Goal: Task Accomplishment & Management: Manage account settings

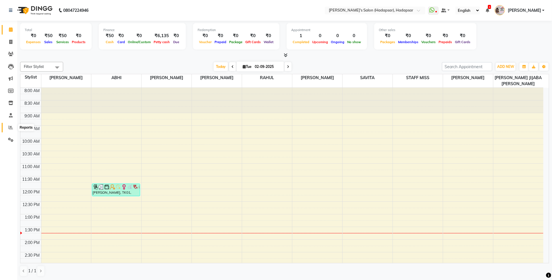
click at [13, 125] on span at bounding box center [11, 127] width 10 height 7
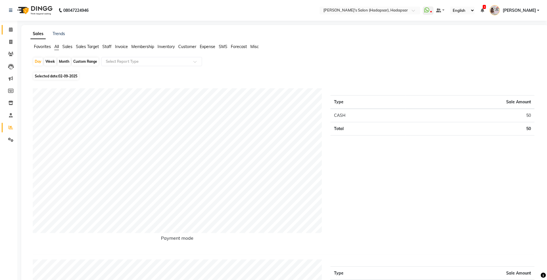
click at [9, 25] on link "Calendar" at bounding box center [9, 29] width 14 height 9
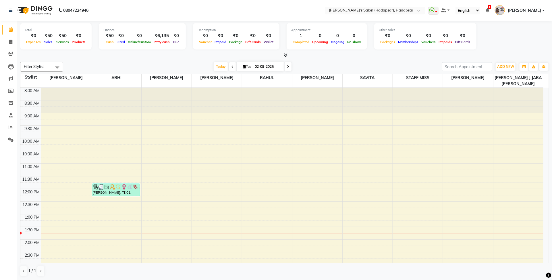
click at [243, 65] on icon at bounding box center [244, 67] width 3 height 4
select select "9"
select select "2025"
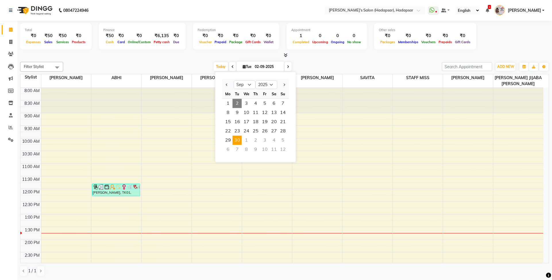
click at [235, 138] on span "30" at bounding box center [237, 140] width 9 height 9
type input "[DATE]"
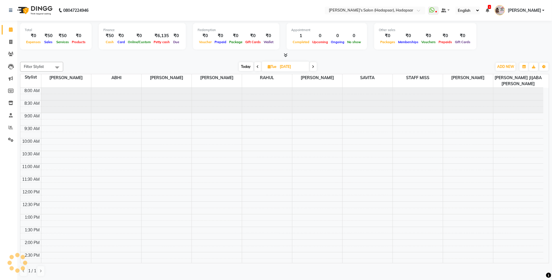
scroll to position [128, 0]
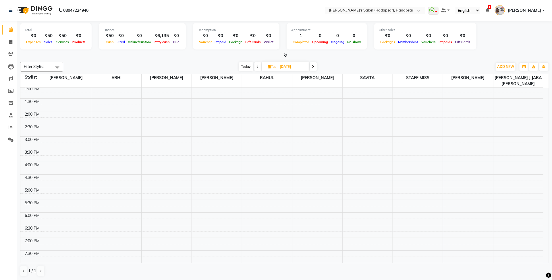
click at [271, 65] on span "Tue" at bounding box center [273, 66] width 12 height 4
select select "9"
select select "2025"
click at [269, 85] on select "Jan Feb Mar Apr May Jun [DATE] Aug Sep Oct Nov Dec" at bounding box center [271, 84] width 22 height 9
select select "8"
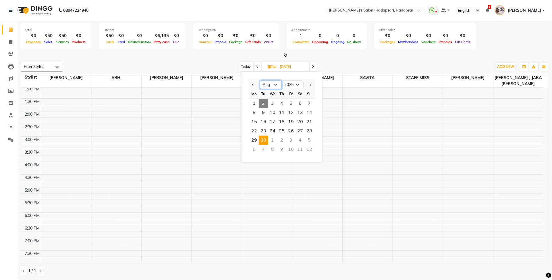
click at [260, 80] on select "Jan Feb Mar Apr May Jun [DATE] Aug Sep Oct Nov Dec" at bounding box center [271, 84] width 22 height 9
click at [302, 142] on span "30" at bounding box center [300, 140] width 9 height 9
type input "[DATE]"
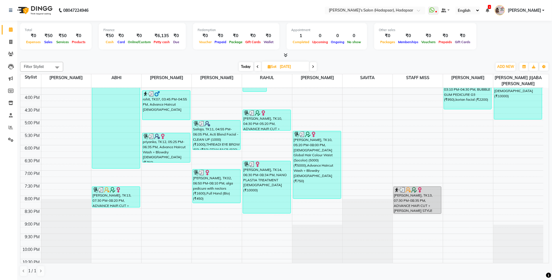
scroll to position [198, 0]
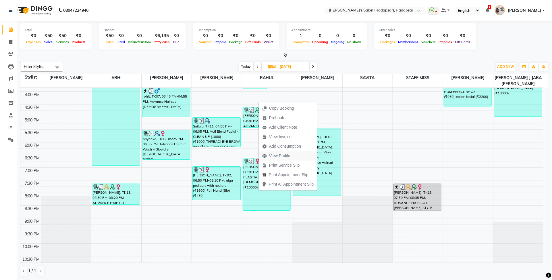
click at [293, 153] on span "View Profile" at bounding box center [276, 155] width 35 height 9
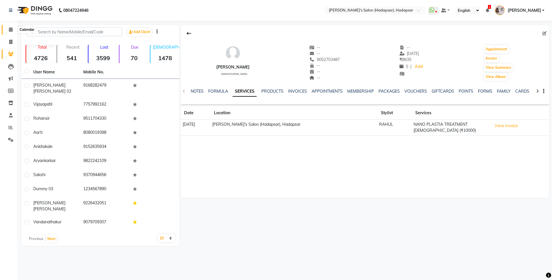
click at [10, 30] on icon at bounding box center [11, 29] width 4 height 4
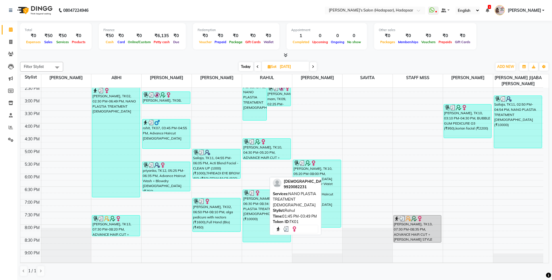
scroll to position [180, 0]
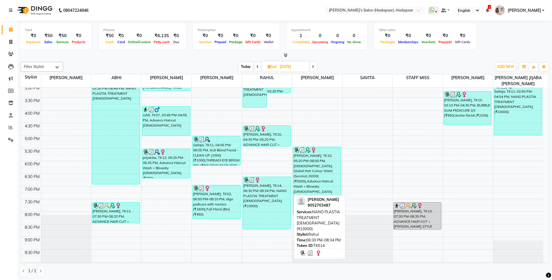
click at [263, 194] on div "[PERSON_NAME], TK14, 06:30 PM-08:34 PM, NANO PLASTIA TREATMENT [DEMOGRAPHIC_DAT…" at bounding box center [267, 203] width 48 height 52
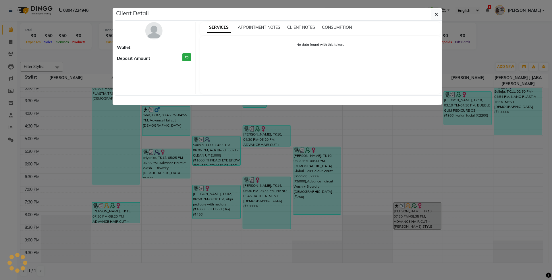
select select "3"
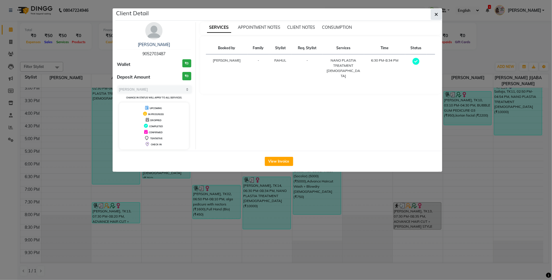
click at [434, 13] on button "button" at bounding box center [436, 14] width 11 height 11
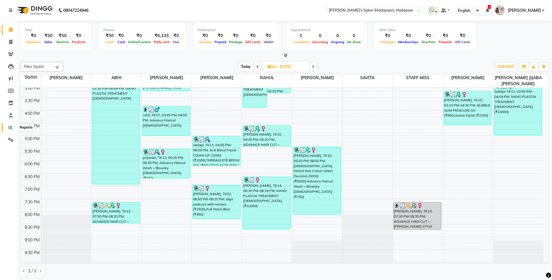
click at [11, 128] on icon at bounding box center [11, 127] width 4 height 4
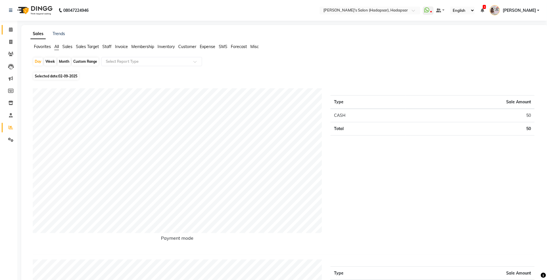
click at [11, 25] on link "Calendar" at bounding box center [9, 29] width 14 height 9
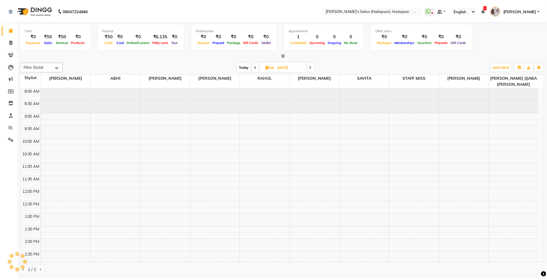
scroll to position [128, 0]
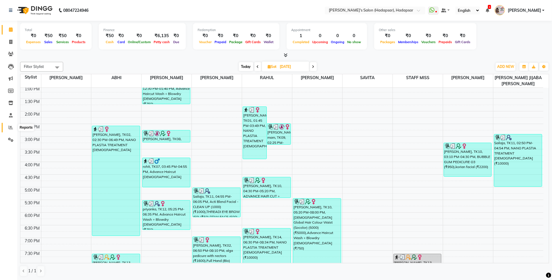
click at [10, 124] on span at bounding box center [11, 127] width 10 height 7
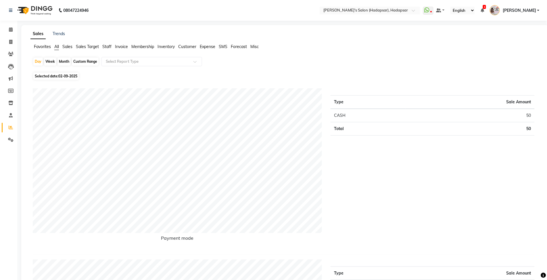
click at [68, 48] on span "Sales" at bounding box center [67, 46] width 10 height 5
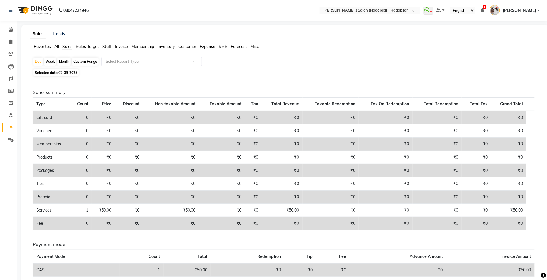
click at [66, 61] on div "Month" at bounding box center [63, 61] width 13 height 8
select select "9"
select select "2025"
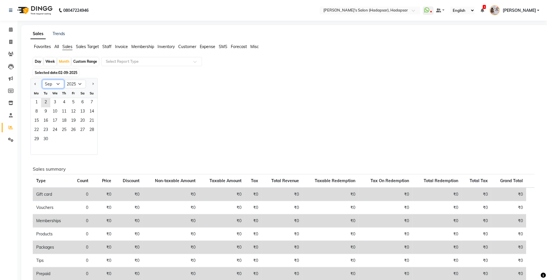
click at [53, 87] on select "Jan Feb Mar Apr May Jun [DATE] Aug Sep Oct Nov Dec" at bounding box center [53, 84] width 22 height 9
click at [55, 84] on select "Jan Feb Mar Apr May Jun [DATE] Aug Sep Oct Nov Dec" at bounding box center [53, 84] width 22 height 9
select select "8"
click at [42, 80] on select "Jan Feb Mar Apr May Jun [DATE] Aug Sep Oct Nov Dec" at bounding box center [53, 84] width 22 height 9
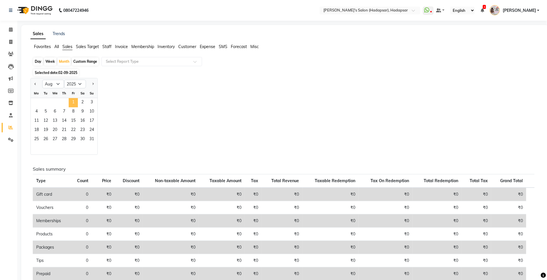
click at [76, 101] on span "1" at bounding box center [73, 102] width 9 height 9
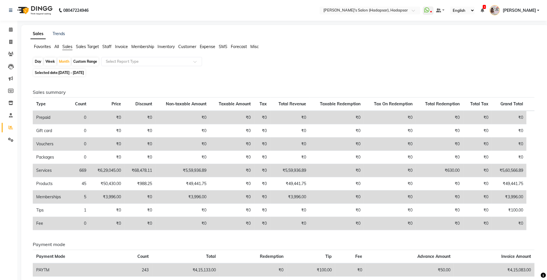
click at [103, 47] on span "Staff" at bounding box center [106, 46] width 9 height 5
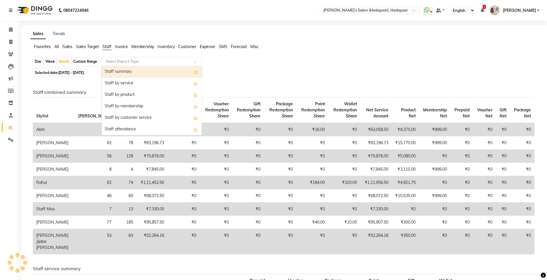
click at [118, 59] on input "text" at bounding box center [146, 62] width 83 height 6
click at [121, 72] on div "Staff summary" at bounding box center [152, 71] width 100 height 11
select select "csv"
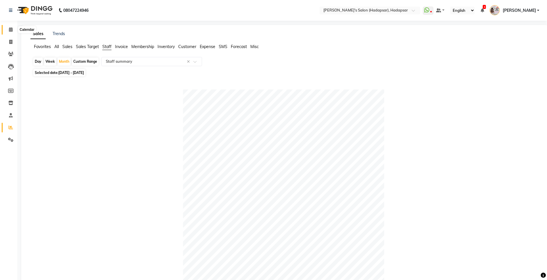
click at [15, 30] on span at bounding box center [11, 29] width 10 height 7
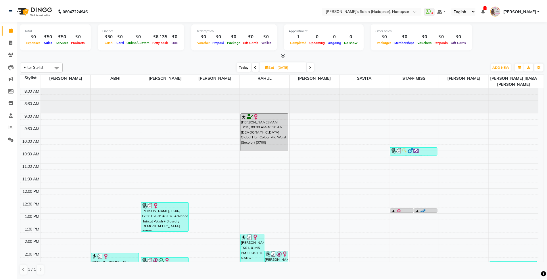
scroll to position [144, 0]
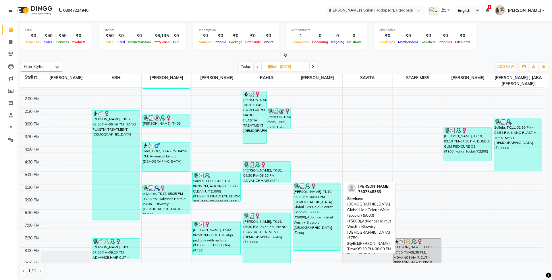
click at [328, 240] on div "[PERSON_NAME], TK10, 05:20 PM-08:00 PM, [DEMOGRAPHIC_DATA] Global Hair Colour W…" at bounding box center [317, 216] width 48 height 67
select select "3"
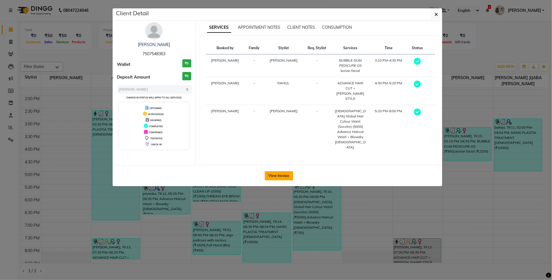
click at [285, 171] on button "View Invoice" at bounding box center [279, 175] width 28 height 9
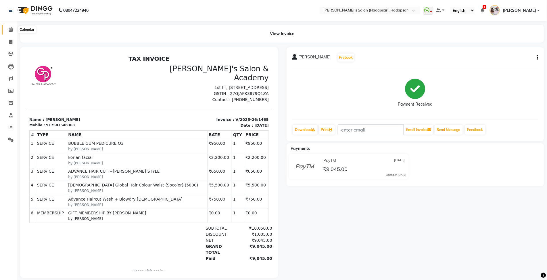
click at [9, 28] on icon at bounding box center [11, 29] width 4 height 4
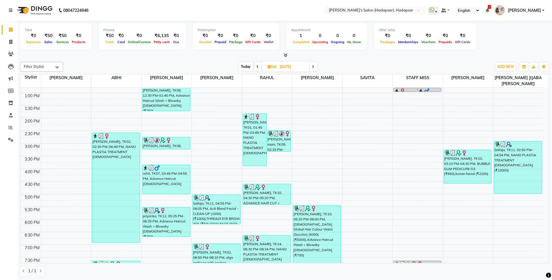
scroll to position [90, 0]
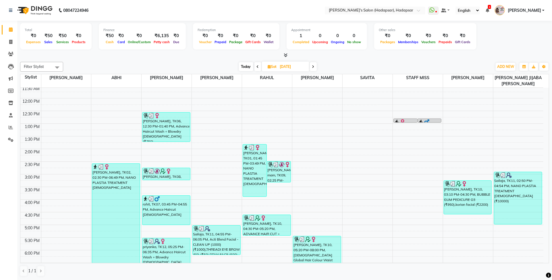
click at [316, 67] on span at bounding box center [313, 66] width 7 height 9
type input "[DATE]"
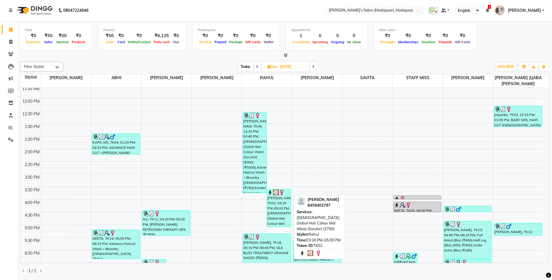
click at [280, 209] on div "[PERSON_NAME], TK02, 03:30 PM-05:00 PM, [DEMOGRAPHIC_DATA] Global Hair Colour M…" at bounding box center [279, 207] width 24 height 37
select select "3"
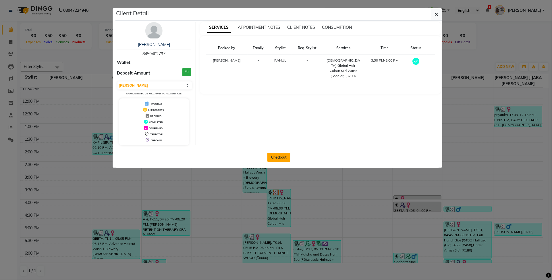
click at [282, 159] on button "Checkout" at bounding box center [278, 157] width 23 height 9
select select "service"
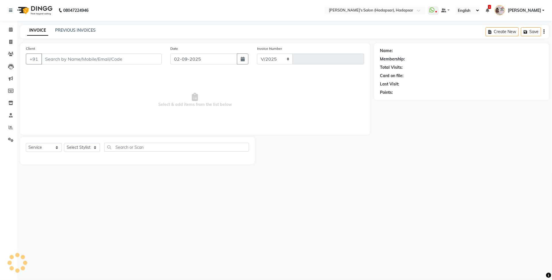
select select "108"
type input "1503"
click at [12, 33] on link "Calendar" at bounding box center [9, 29] width 14 height 9
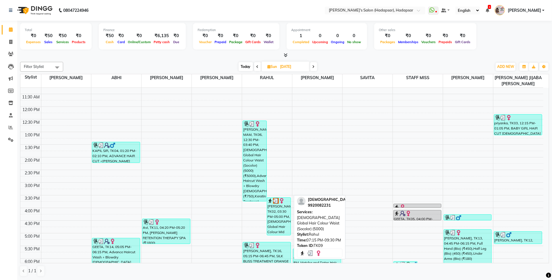
scroll to position [72, 0]
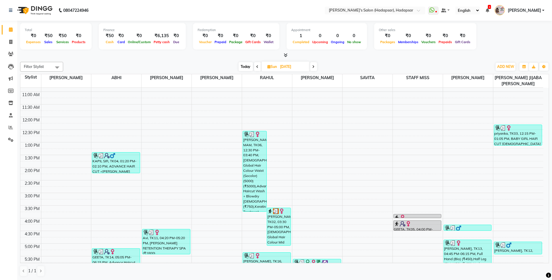
click at [248, 68] on span "Today" at bounding box center [246, 66] width 14 height 9
type input "02-09-2025"
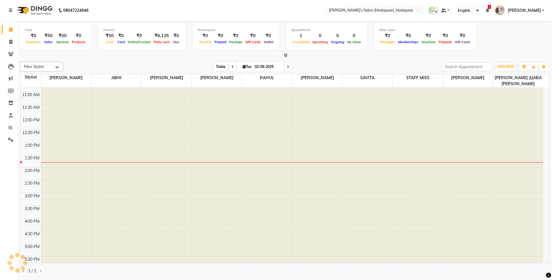
scroll to position [128, 0]
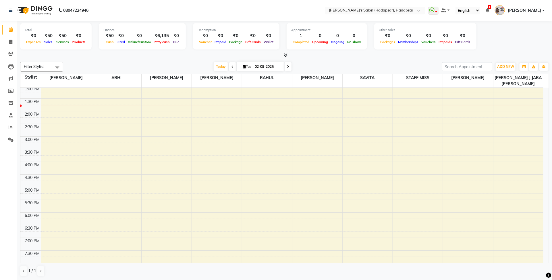
click at [249, 64] on span "[DATE]" at bounding box center [260, 66] width 47 height 10
click at [243, 65] on icon at bounding box center [244, 67] width 3 height 4
select select "9"
select select "2025"
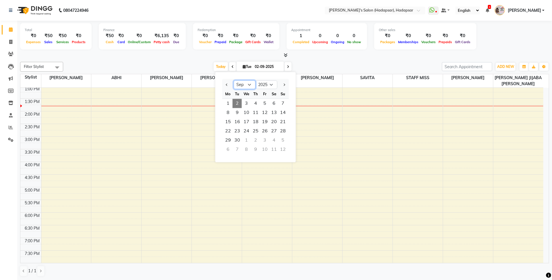
click at [248, 80] on select "Jan Feb Mar Apr May Jun [DATE] Aug Sep Oct Nov Dec" at bounding box center [245, 84] width 22 height 9
select select "8"
click at [234, 80] on select "Jan Feb Mar Apr May Jun [DATE] Aug Sep Oct Nov Dec" at bounding box center [245, 84] width 22 height 9
click at [271, 143] on span "30" at bounding box center [273, 140] width 9 height 9
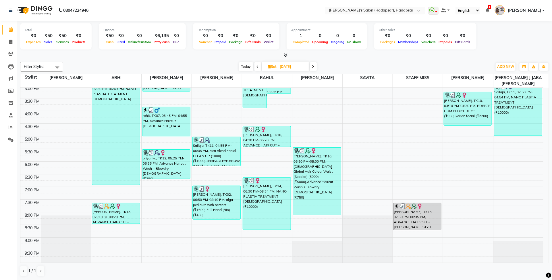
scroll to position [162, 0]
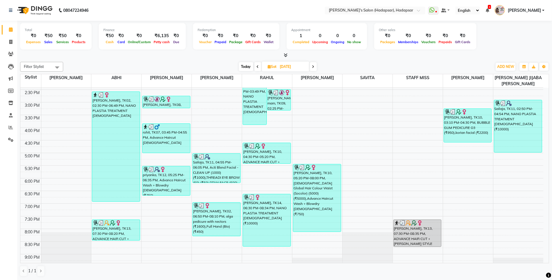
click at [241, 69] on span "Today" at bounding box center [246, 66] width 14 height 9
type input "02-09-2025"
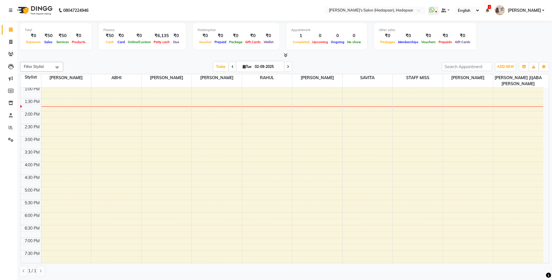
click at [3, 28] on link "Calendar" at bounding box center [9, 29] width 14 height 9
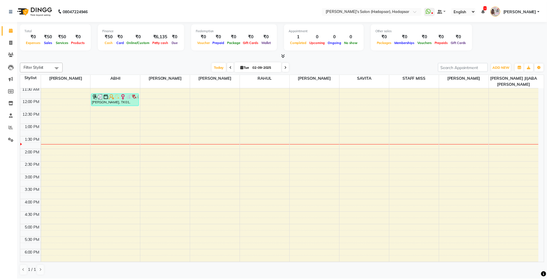
scroll to position [0, 0]
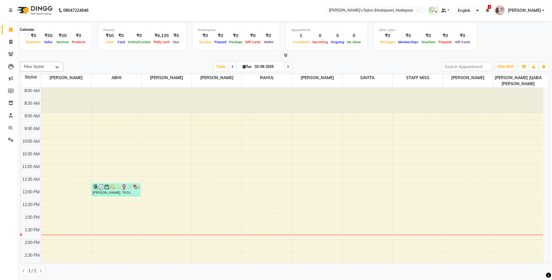
drag, startPoint x: 10, startPoint y: 32, endPoint x: 22, endPoint y: 39, distance: 14.3
click at [10, 32] on span at bounding box center [11, 29] width 10 height 7
click at [9, 126] on icon at bounding box center [11, 127] width 4 height 4
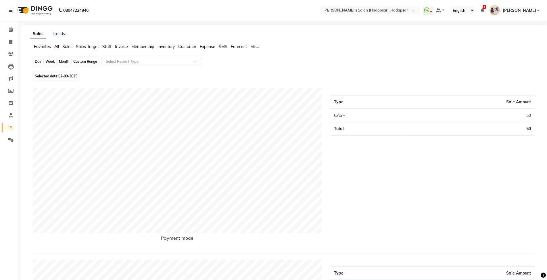
click at [39, 62] on div "Day" at bounding box center [37, 61] width 9 height 8
select select "9"
select select "2025"
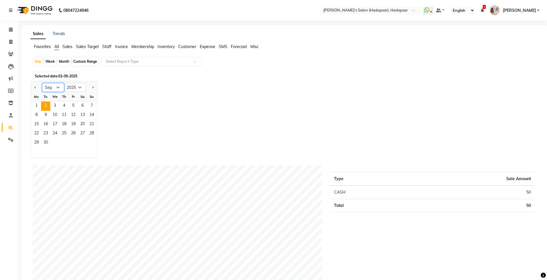
click at [53, 90] on select "Jan Feb Mar Apr May Jun [DATE] Aug Sep Oct Nov Dec" at bounding box center [53, 87] width 22 height 9
select select "8"
click at [42, 83] on select "Jan Feb Mar Apr May Jun [DATE] Aug Sep Oct Nov Dec" at bounding box center [53, 87] width 22 height 9
click at [84, 145] on span "30" at bounding box center [82, 142] width 9 height 9
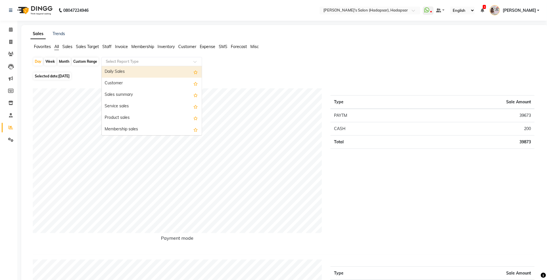
click at [125, 58] on div "Select Report Type" at bounding box center [151, 61] width 101 height 9
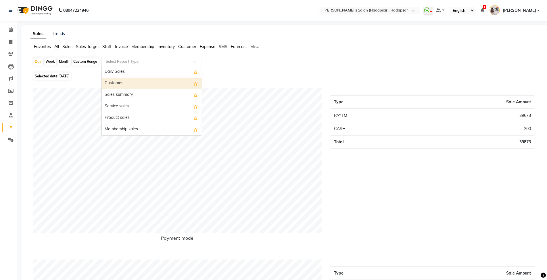
click at [132, 86] on div "Customer" at bounding box center [152, 83] width 100 height 11
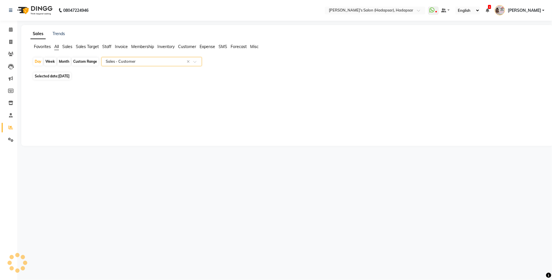
select select "csv"
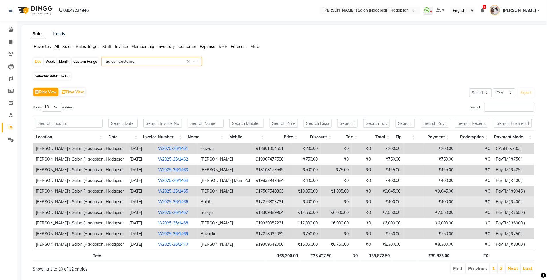
scroll to position [19, 0]
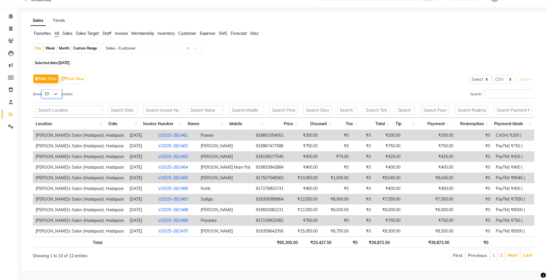
click at [57, 89] on select "10 25 50 100" at bounding box center [52, 93] width 20 height 9
select select "100"
click at [43, 89] on select "10 25 50 100" at bounding box center [52, 93] width 20 height 9
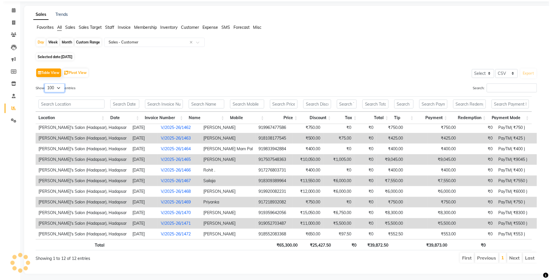
scroll to position [28, 0]
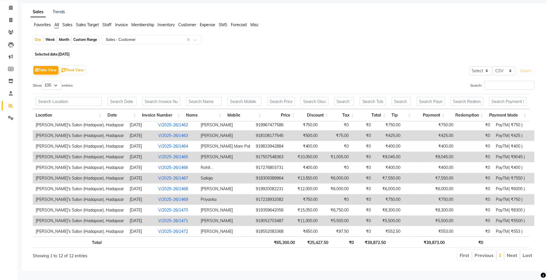
click at [167, 218] on link "V/2025-26/1471" at bounding box center [173, 220] width 30 height 5
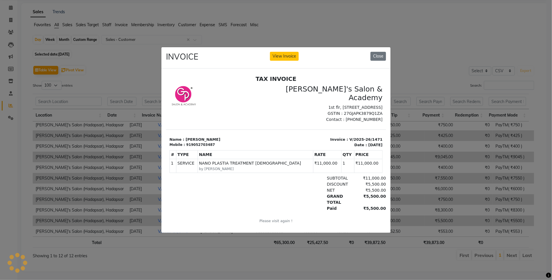
scroll to position [0, 0]
click at [378, 55] on button "Close" at bounding box center [379, 56] width 16 height 9
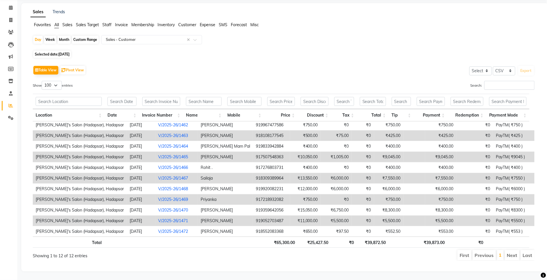
click at [159, 218] on link "V/2025-26/1471" at bounding box center [173, 220] width 30 height 5
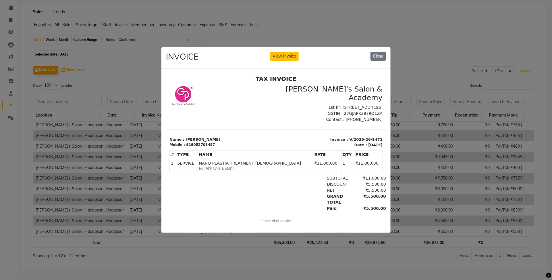
drag, startPoint x: 384, startPoint y: 51, endPoint x: 369, endPoint y: 61, distance: 18.2
click at [384, 52] on button "Close" at bounding box center [379, 56] width 16 height 9
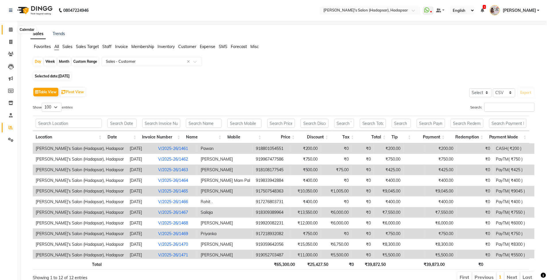
click at [7, 29] on span at bounding box center [11, 29] width 10 height 7
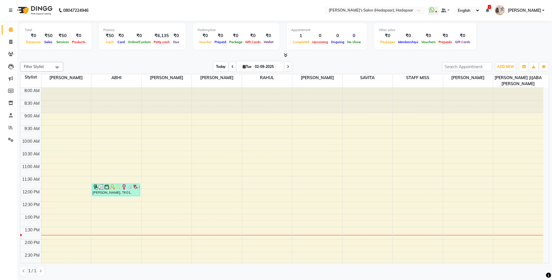
click at [217, 72] on div "Filter Stylist Select All PAVAN ABHI [PERSON_NAME] [PERSON_NAME] RAHUL [PERSON_…" at bounding box center [284, 168] width 529 height 219
click at [217, 70] on span "Today" at bounding box center [221, 66] width 14 height 9
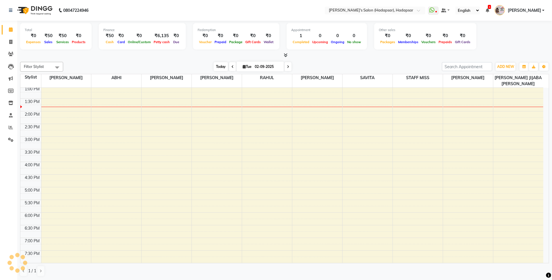
click at [216, 66] on span "Today" at bounding box center [221, 66] width 14 height 9
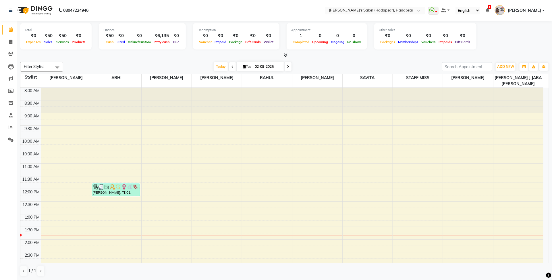
click at [219, 71] on div "Filter Stylist Select All PAVAN ABHI [PERSON_NAME] [PERSON_NAME] RAHUL [PERSON_…" at bounding box center [284, 67] width 529 height 10
click at [218, 68] on span "Today" at bounding box center [221, 66] width 14 height 9
click at [11, 26] on link "Calendar" at bounding box center [9, 29] width 14 height 9
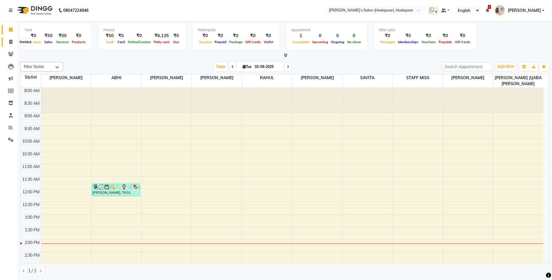
click at [8, 43] on span at bounding box center [11, 42] width 10 height 7
select select "108"
select select "service"
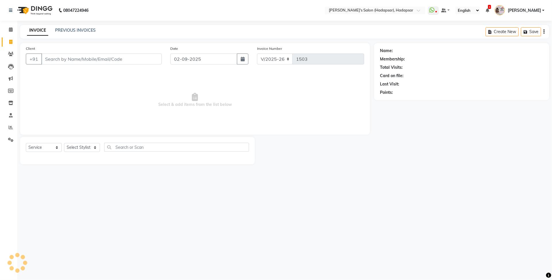
select select "9451"
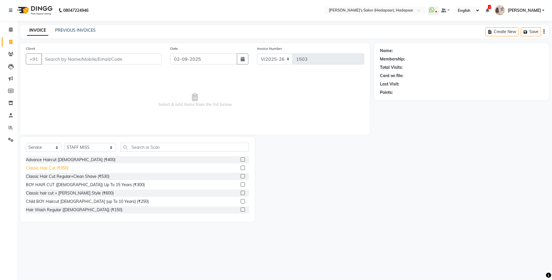
click at [67, 167] on div "Classic Hair Cut (₹350)" at bounding box center [47, 168] width 43 height 6
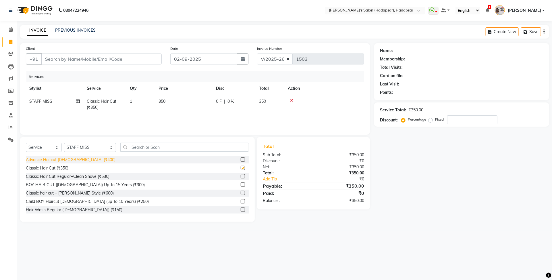
checkbox input "false"
click at [124, 55] on input "Client" at bounding box center [101, 58] width 120 height 11
click at [44, 102] on span "STAFF MISS" at bounding box center [40, 101] width 23 height 5
select select "9451"
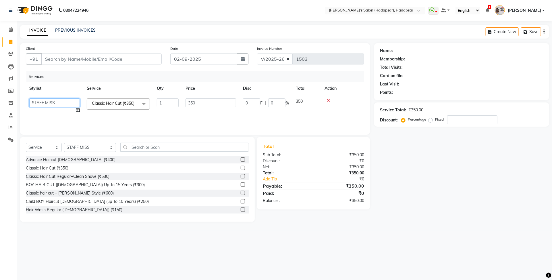
click at [44, 102] on select "[PERSON_NAME] [PERSON_NAME] MANAGER [PERSON_NAME] [PERSON_NAME] SAURABH SAVITA …" at bounding box center [54, 102] width 51 height 9
select select "57237"
click at [90, 58] on input "Client" at bounding box center [101, 58] width 120 height 11
type input "9"
type input "0"
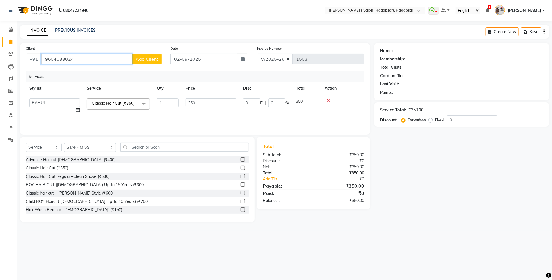
type input "9604633024"
click at [158, 62] on button "Add Client" at bounding box center [147, 58] width 30 height 11
select select "22"
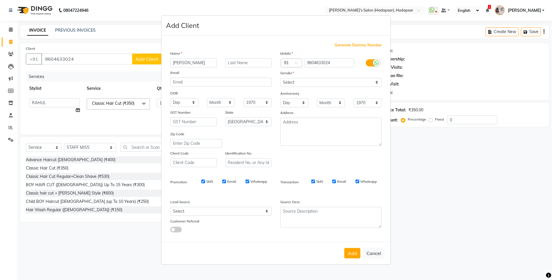
type input "[PERSON_NAME]"
click at [302, 82] on select "Select [DEMOGRAPHIC_DATA] [DEMOGRAPHIC_DATA] Other Prefer Not To Say" at bounding box center [330, 82] width 101 height 9
select select "[DEMOGRAPHIC_DATA]"
click at [280, 78] on select "Select [DEMOGRAPHIC_DATA] [DEMOGRAPHIC_DATA] Other Prefer Not To Say" at bounding box center [330, 82] width 101 height 9
click at [358, 253] on button "Add" at bounding box center [352, 253] width 16 height 10
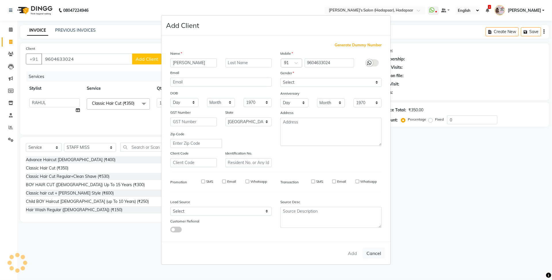
select select
select select "null"
select select
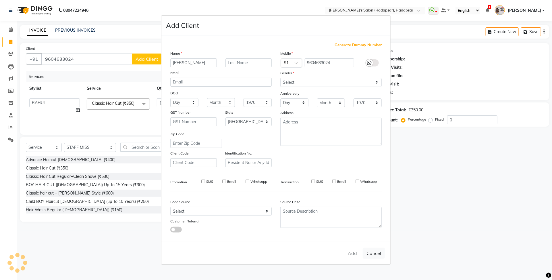
select select
checkbox input "false"
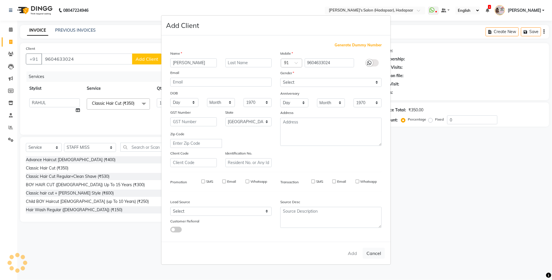
checkbox input "false"
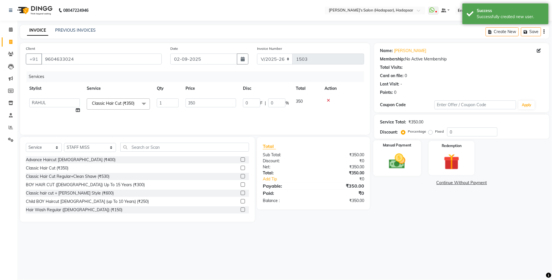
click at [407, 163] on img at bounding box center [397, 160] width 27 height 19
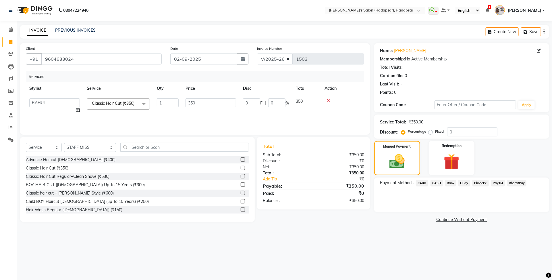
click at [496, 182] on span "PayTM" at bounding box center [498, 183] width 14 height 7
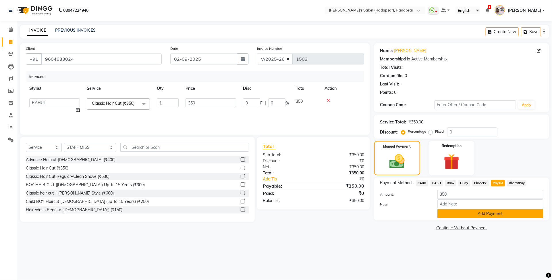
click at [476, 210] on button "Add Payment" at bounding box center [491, 213] width 106 height 9
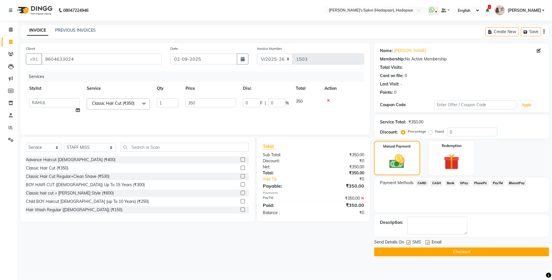
click at [463, 252] on button "Checkout" at bounding box center [461, 251] width 175 height 9
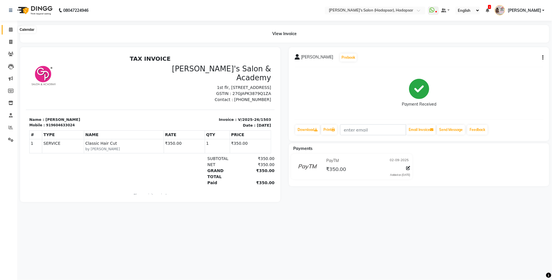
click at [9, 26] on span at bounding box center [11, 29] width 10 height 7
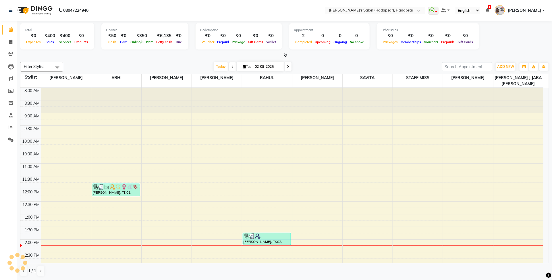
scroll to position [234, 0]
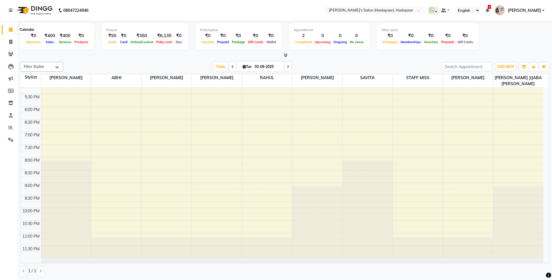
click at [8, 29] on span at bounding box center [11, 29] width 10 height 7
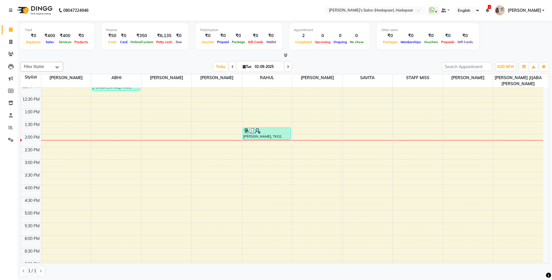
scroll to position [108, 0]
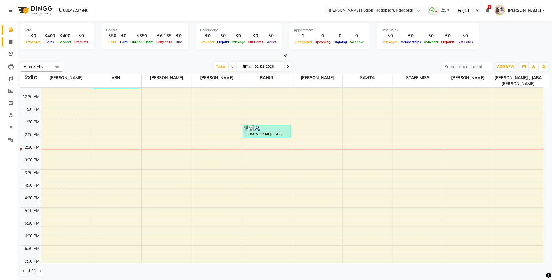
click at [9, 46] on link "Invoice" at bounding box center [9, 41] width 14 height 9
select select "108"
select select "service"
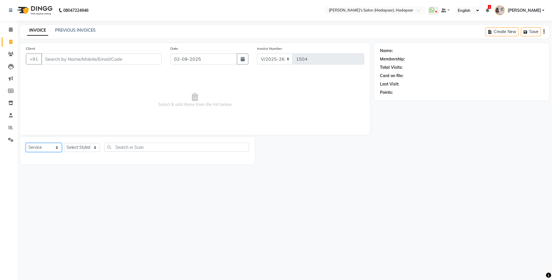
click at [47, 145] on select "Select Service Product Membership Package Voucher Prepaid Gift Card" at bounding box center [44, 147] width 36 height 9
select select "9451"
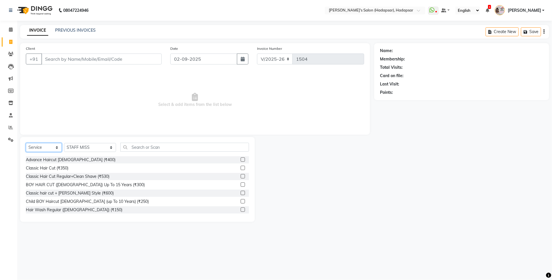
select select "product"
click at [26, 143] on select "Select Service Product Membership Package Voucher Prepaid Gift Card" at bounding box center [44, 147] width 36 height 9
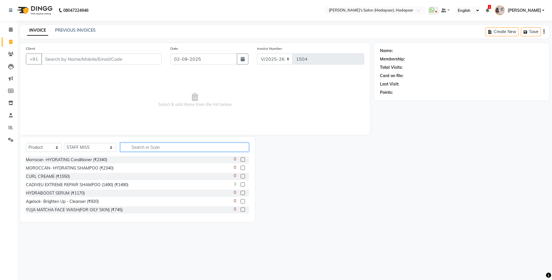
click at [145, 147] on input "text" at bounding box center [184, 146] width 129 height 9
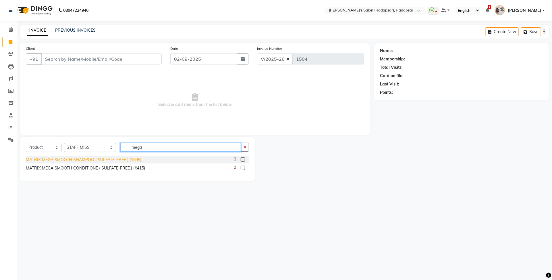
type input "mega"
click at [96, 161] on div "MATRIX MEGA SMOOTH SHAMPOO ( SULFATE-FREE ) (₹695)" at bounding box center [83, 160] width 115 height 6
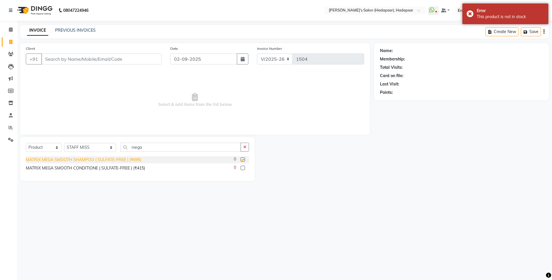
checkbox input "false"
click at [99, 173] on div "MATRIX MEGA SMOOTH SHAMPOO ( SULFATE-FREE ) (₹695) 0 MATRIX MEGA SMOOTH CONDITI…" at bounding box center [137, 165] width 223 height 19
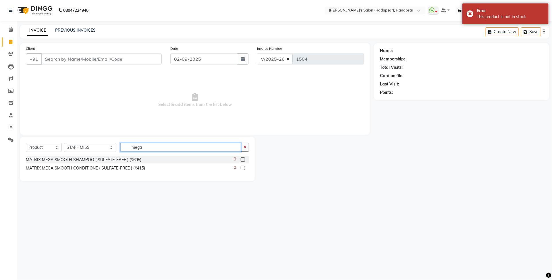
click at [219, 144] on input "mega" at bounding box center [180, 146] width 121 height 9
type input "m"
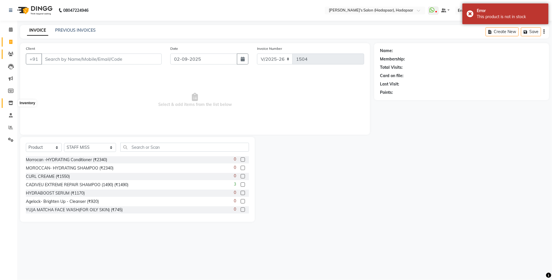
drag, startPoint x: 8, startPoint y: 102, endPoint x: 6, endPoint y: 51, distance: 50.9
click at [8, 103] on icon at bounding box center [10, 103] width 5 height 4
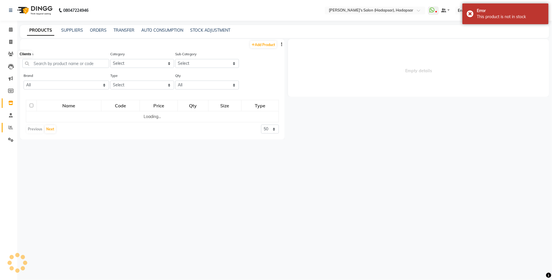
select select
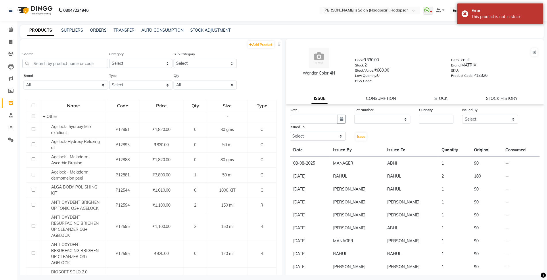
drag, startPoint x: 71, startPoint y: 68, endPoint x: 68, endPoint y: 64, distance: 4.6
click at [70, 66] on div "Search" at bounding box center [65, 62] width 86 height 22
click at [68, 63] on input "text" at bounding box center [65, 63] width 86 height 9
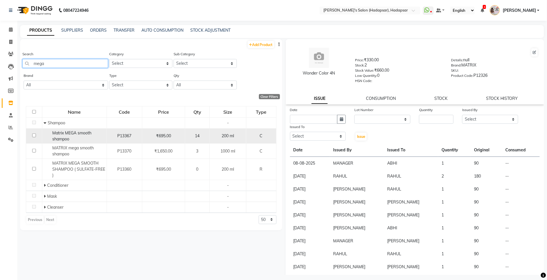
type input "mega"
click at [61, 139] on span "Matrix MEGA smooth shampoo" at bounding box center [71, 135] width 39 height 11
select select
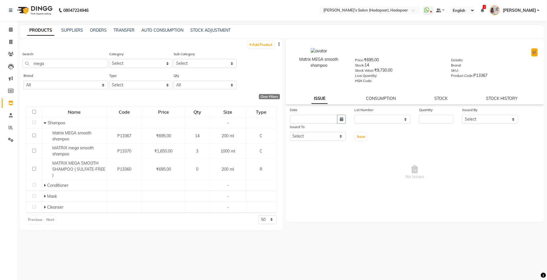
click at [533, 55] on button at bounding box center [534, 52] width 6 height 8
select select "C"
select select "1100"
select select "true"
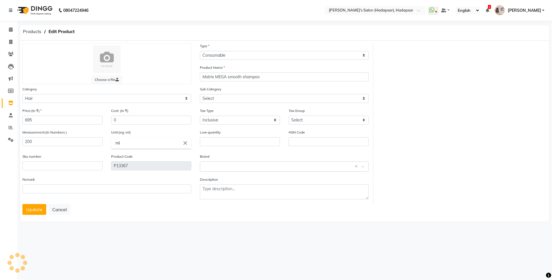
select select "1101"
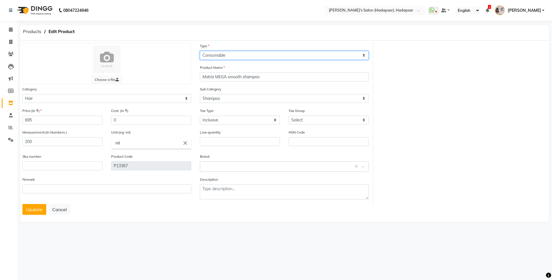
click at [250, 55] on select "Select Type Both Retail Consumable" at bounding box center [284, 55] width 169 height 9
select select "R"
click at [200, 51] on select "Select Type Both Retail Consumable" at bounding box center [284, 55] width 169 height 9
click at [473, 90] on div "Choose a file Type Select Type Both Retail Consumable Product Name Matrix MEGA …" at bounding box center [284, 123] width 533 height 161
click at [36, 205] on button "Update" at bounding box center [34, 209] width 24 height 11
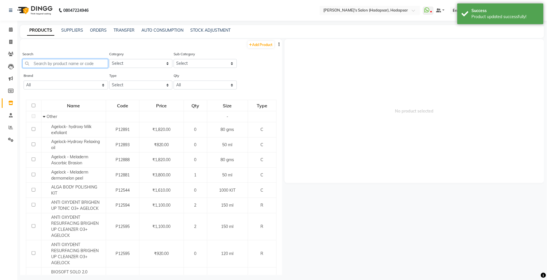
click at [51, 64] on input "text" at bounding box center [65, 63] width 86 height 9
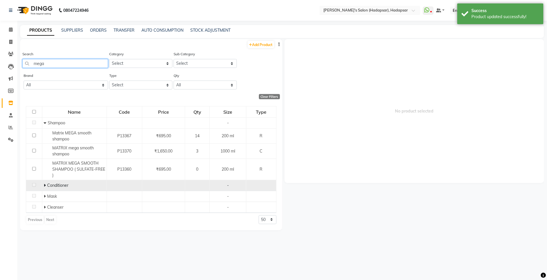
type input "mega"
click at [45, 185] on icon at bounding box center [45, 185] width 2 height 4
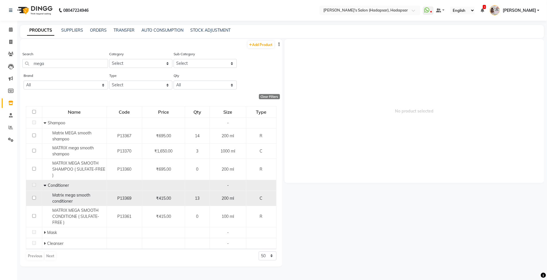
click at [68, 196] on span "Matrix mega smooth conditioner" at bounding box center [71, 197] width 38 height 11
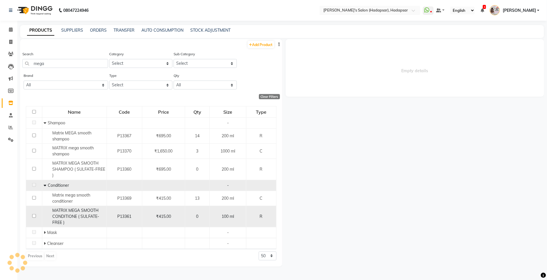
select select
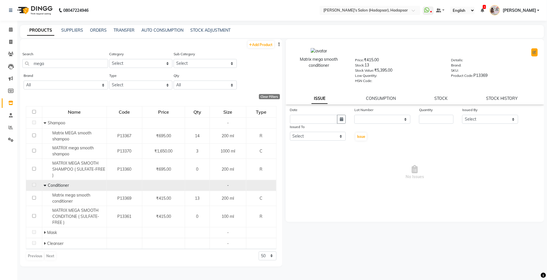
click at [533, 51] on icon at bounding box center [534, 52] width 3 height 3
select select "C"
select select "true"
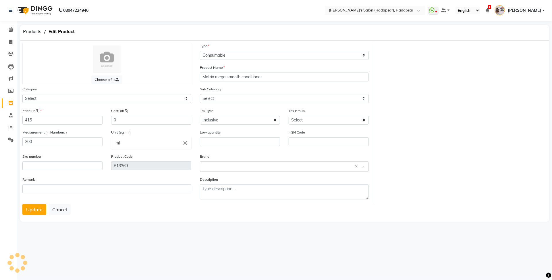
select select "1100"
select select "1102"
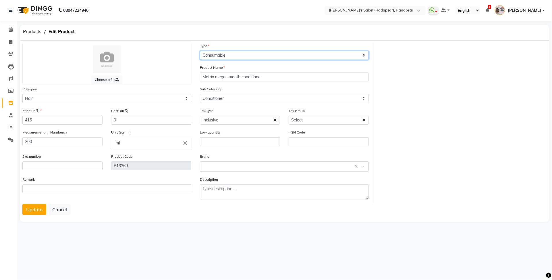
click at [226, 58] on select "Select Type Both Retail Consumable" at bounding box center [284, 55] width 169 height 9
click at [200, 51] on select "Select Type Both Retail Consumable" at bounding box center [284, 55] width 169 height 9
click at [228, 56] on select "Select Type Both Retail Consumable" at bounding box center [284, 55] width 169 height 9
select select "R"
click at [200, 51] on select "Select Type Both Retail Consumable" at bounding box center [284, 55] width 169 height 9
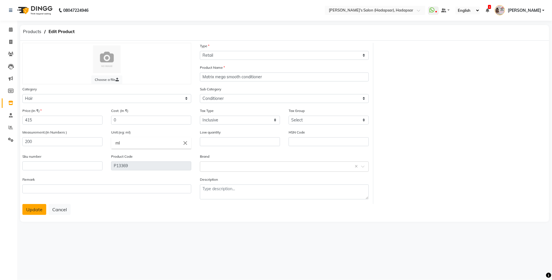
click at [34, 205] on button "Update" at bounding box center [34, 209] width 24 height 11
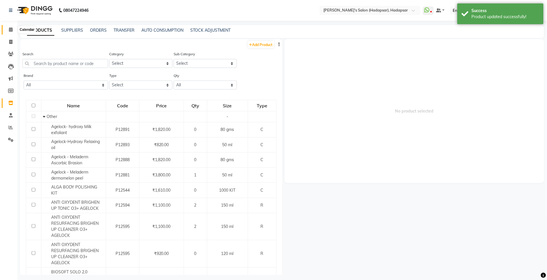
click at [11, 30] on icon at bounding box center [11, 29] width 4 height 4
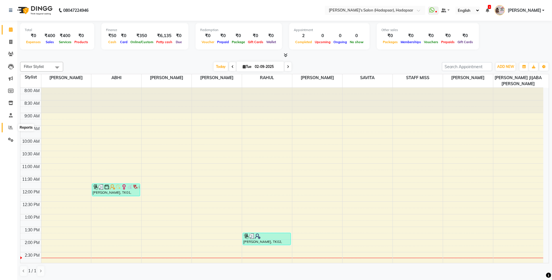
click at [9, 125] on icon at bounding box center [11, 127] width 4 height 4
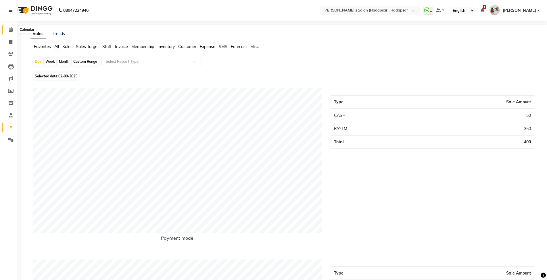
click at [9, 32] on icon at bounding box center [11, 29] width 4 height 4
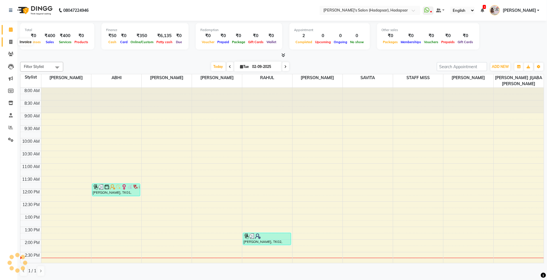
click at [8, 41] on span at bounding box center [11, 42] width 10 height 7
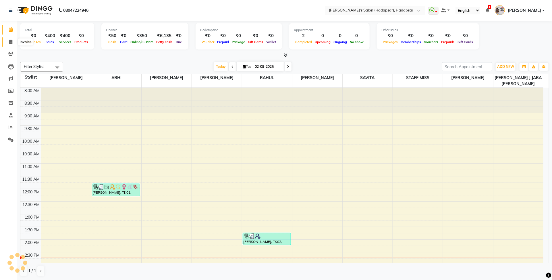
select select "service"
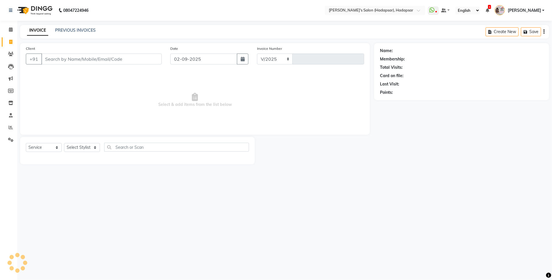
select select "108"
type input "1504"
select select "9451"
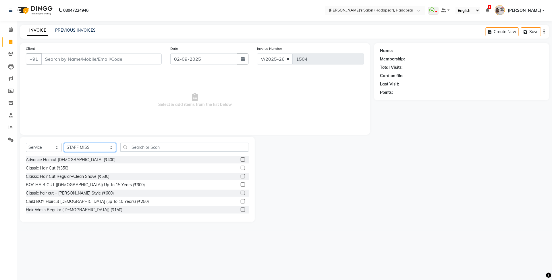
click at [80, 151] on select "Select Stylist ABHI [PERSON_NAME] [PERSON_NAME] MANAGER [PERSON_NAME] [PERSON_N…" at bounding box center [90, 147] width 52 height 9
click at [34, 143] on select "Select Service Product Membership Package Voucher Prepaid Gift Card" at bounding box center [44, 147] width 36 height 9
click at [37, 145] on select "Select Service Product Membership Package Voucher Prepaid Gift Card" at bounding box center [44, 147] width 36 height 9
click at [39, 149] on select "Select Service Product Membership Package Voucher Prepaid Gift Card" at bounding box center [44, 147] width 36 height 9
select select "product"
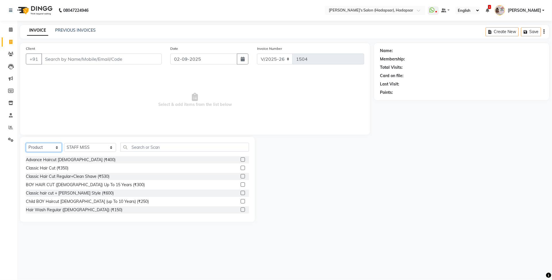
click at [26, 143] on select "Select Service Product Membership Package Voucher Prepaid Gift Card" at bounding box center [44, 147] width 36 height 9
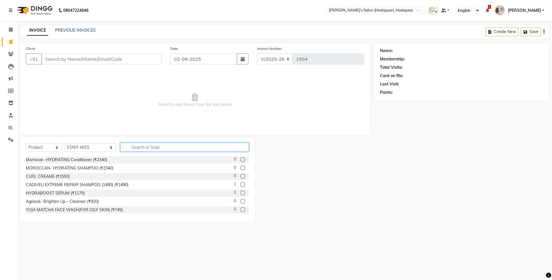
click at [120, 148] on input "text" at bounding box center [184, 146] width 129 height 9
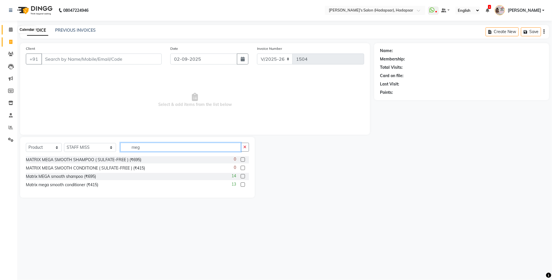
type input "meg"
click at [6, 27] on span at bounding box center [11, 29] width 10 height 7
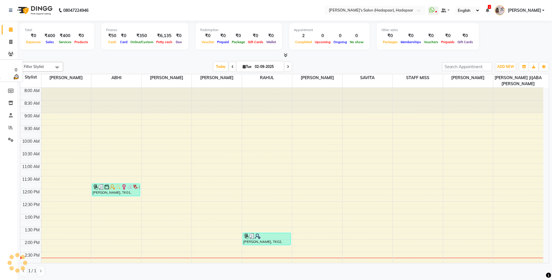
scroll to position [154, 0]
